Goal: Information Seeking & Learning: Learn about a topic

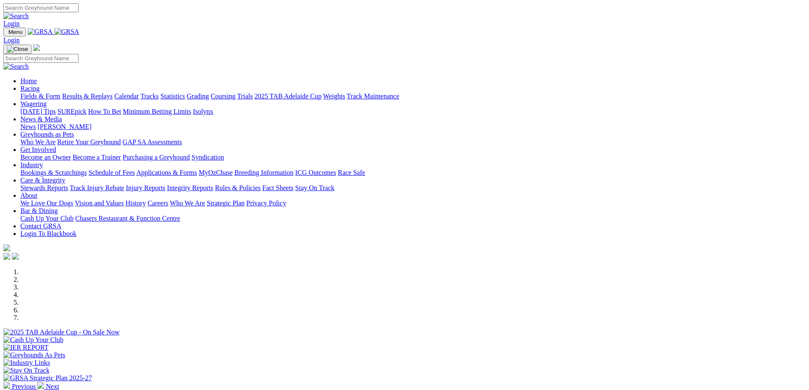
click at [39, 85] on link "Racing" at bounding box center [29, 88] width 19 height 7
click at [60, 93] on link "Fields & Form" at bounding box center [40, 96] width 40 height 7
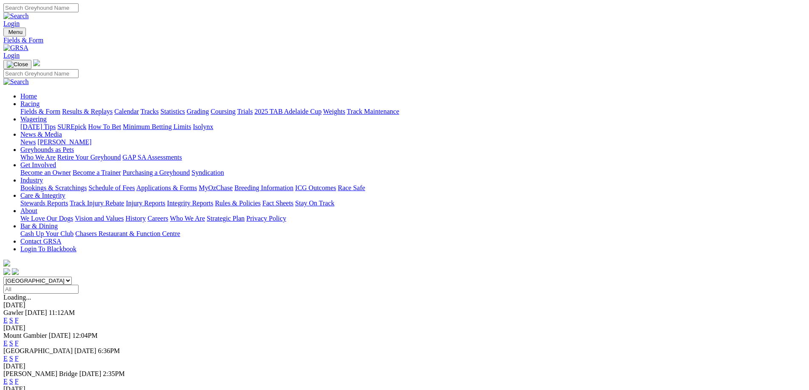
click at [19, 355] on link "F" at bounding box center [17, 358] width 4 height 7
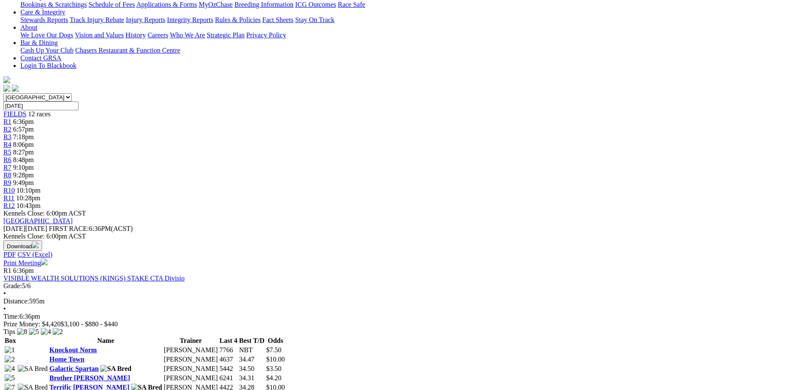
scroll to position [170, 0]
